Goal: Task Accomplishment & Management: Manage account settings

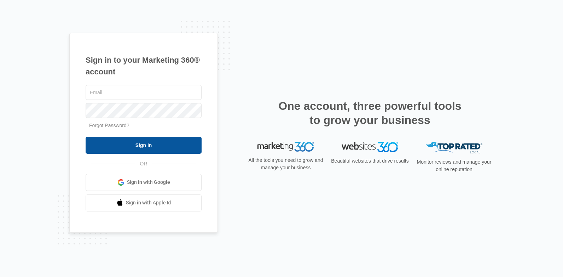
type input "[EMAIL_ADDRESS][US_STATE][DOMAIN_NAME]"
click at [166, 146] on input "Sign In" at bounding box center [144, 145] width 116 height 17
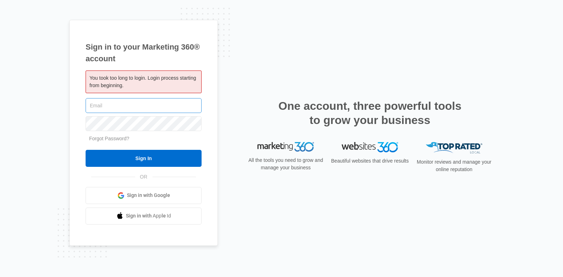
type input "[EMAIL_ADDRESS][US_STATE][DOMAIN_NAME]"
drag, startPoint x: 183, startPoint y: 103, endPoint x: 181, endPoint y: 109, distance: 7.1
click at [183, 103] on input "[EMAIL_ADDRESS][US_STATE][DOMAIN_NAME]" at bounding box center [144, 105] width 116 height 15
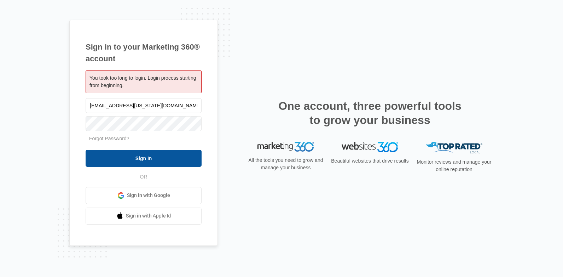
click at [156, 163] on input "Sign In" at bounding box center [144, 158] width 116 height 17
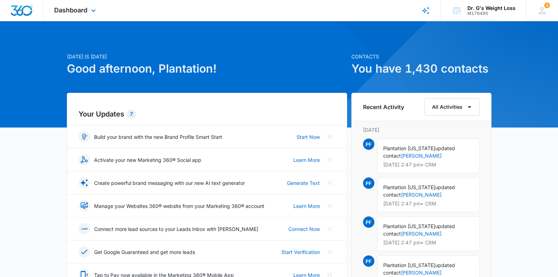
click at [73, 6] on div "Dashboard Apps Reputation Forms CRM Email Social Content Ads Intelligence Files…" at bounding box center [76, 10] width 65 height 21
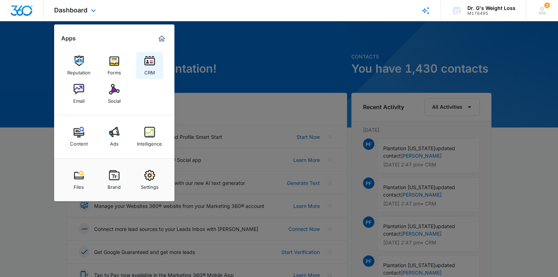
click at [158, 63] on link "CRM" at bounding box center [149, 65] width 27 height 27
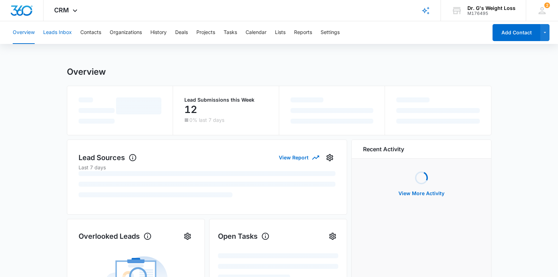
click at [61, 32] on button "Leads Inbox" at bounding box center [57, 32] width 29 height 23
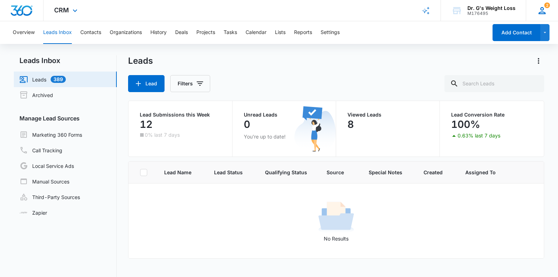
click at [546, 9] on icon at bounding box center [542, 10] width 11 height 11
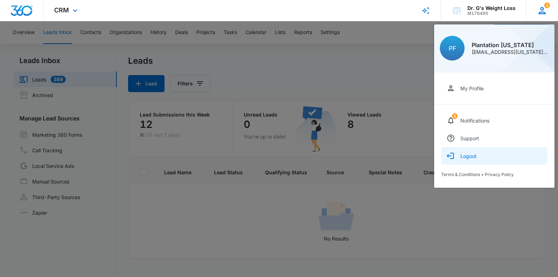
click at [477, 159] on button "Logout" at bounding box center [494, 156] width 106 height 18
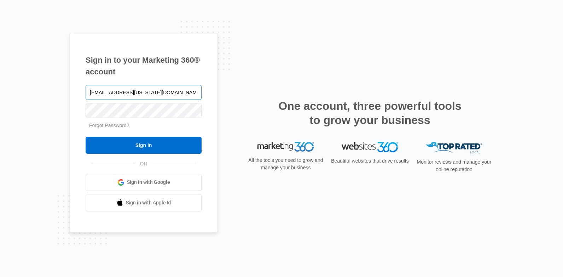
click at [122, 93] on input "[EMAIL_ADDRESS][US_STATE][DOMAIN_NAME]" at bounding box center [144, 92] width 116 height 15
type input "[EMAIL_ADDRESS][US_STATE][DOMAIN_NAME]"
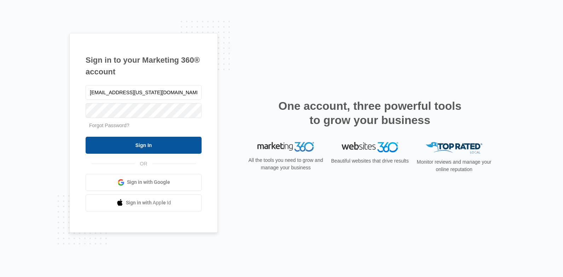
click at [137, 142] on input "Sign In" at bounding box center [144, 145] width 116 height 17
